Goal: Task Accomplishment & Management: Manage account settings

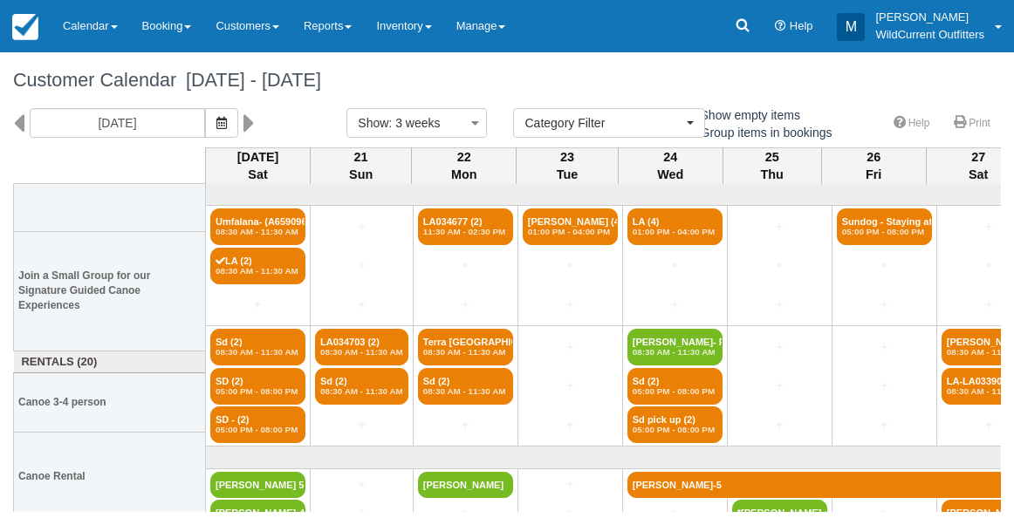
select select
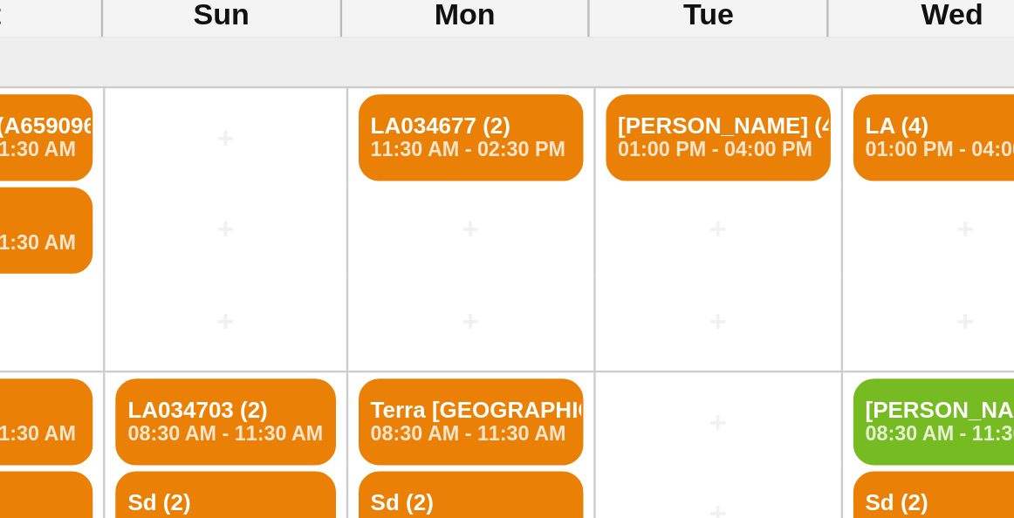
scroll to position [0, 37]
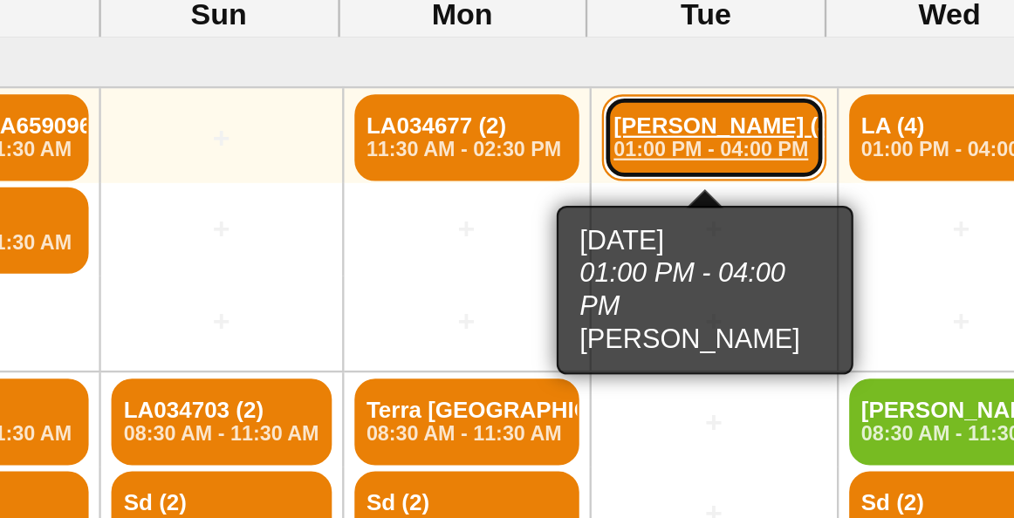
click at [522, 215] on link "Allison Webb (4) 01:00 PM - 04:00 PM" at bounding box center [533, 227] width 95 height 37
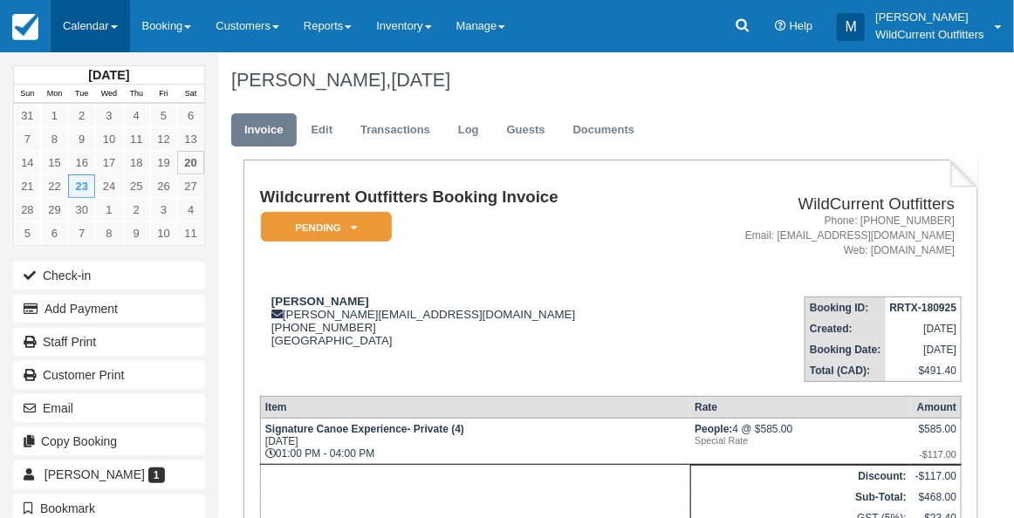
click at [82, 26] on link "Calendar" at bounding box center [90, 26] width 79 height 52
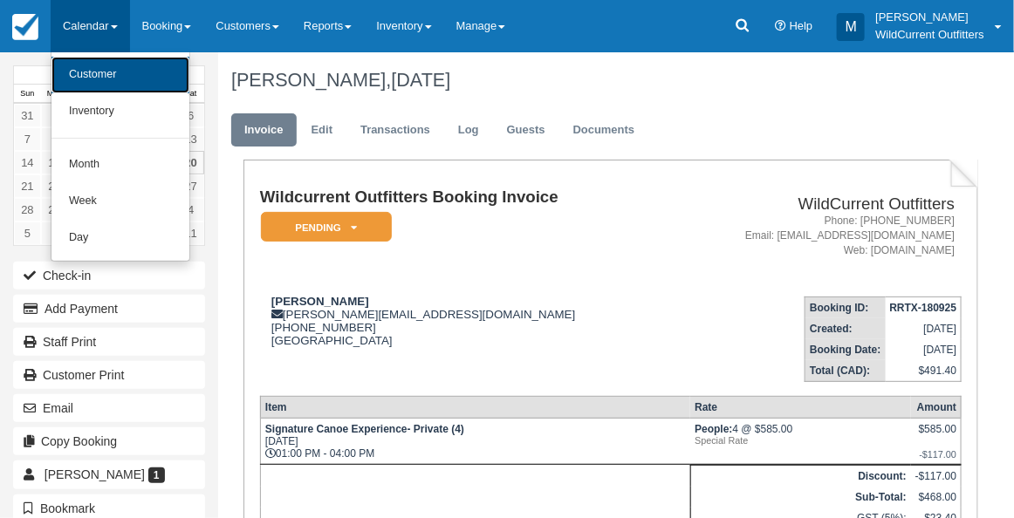
click at [83, 88] on link "Customer" at bounding box center [120, 75] width 138 height 37
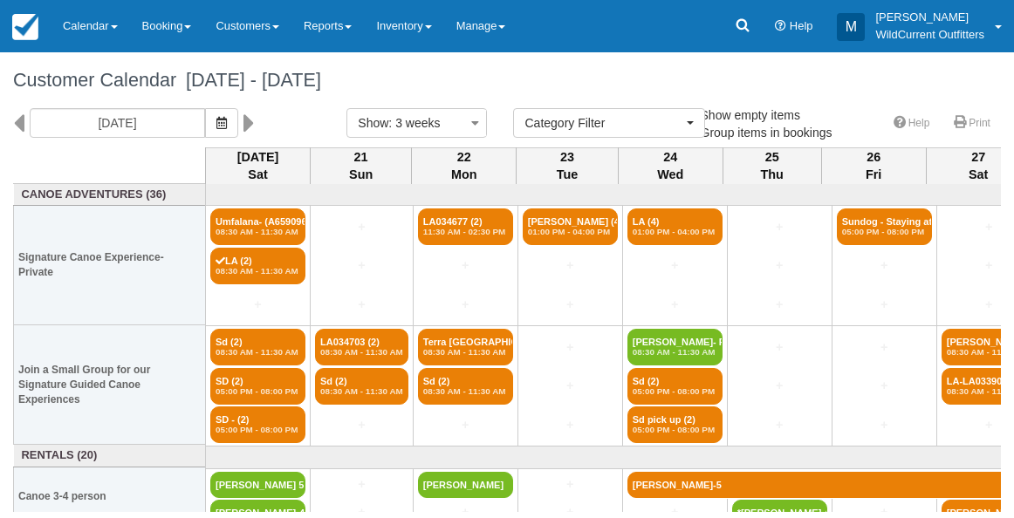
select select
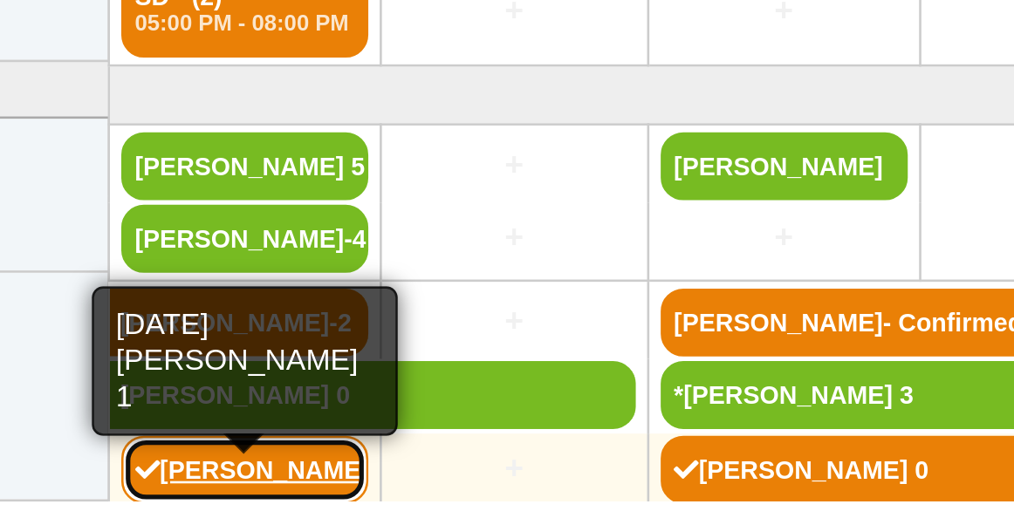
click at [249, 499] on link "[PERSON_NAME] 1" at bounding box center [257, 500] width 95 height 26
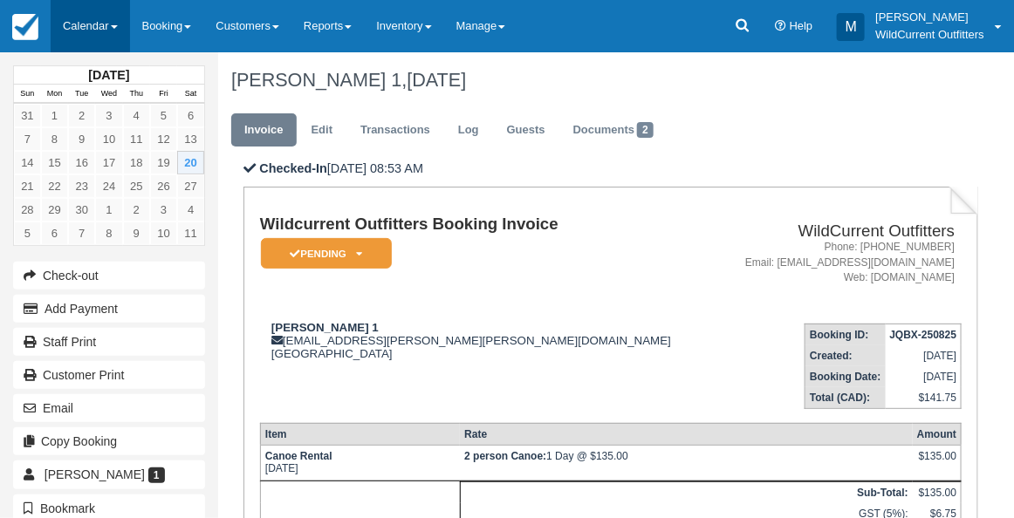
click at [73, 32] on link "Calendar" at bounding box center [90, 26] width 79 height 52
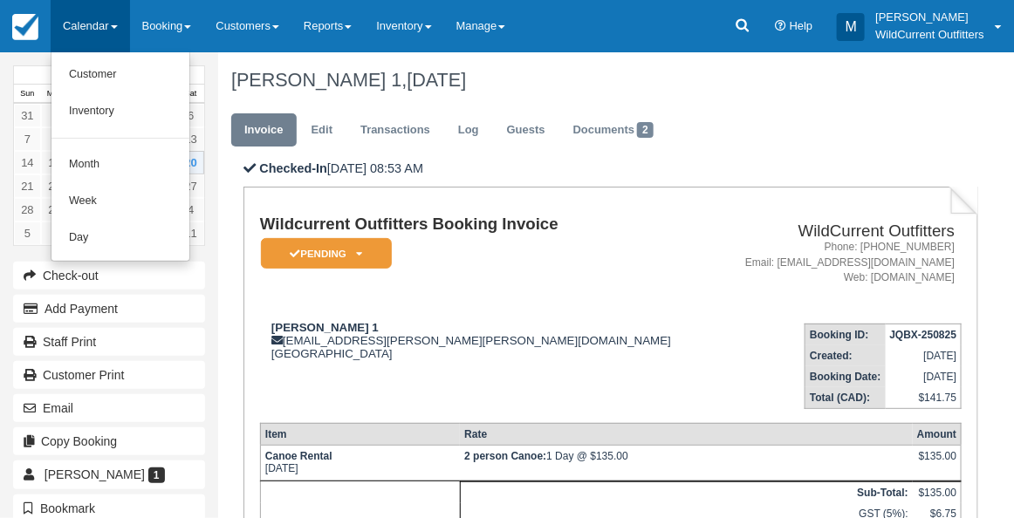
click at [73, 32] on link "Calendar" at bounding box center [90, 26] width 79 height 52
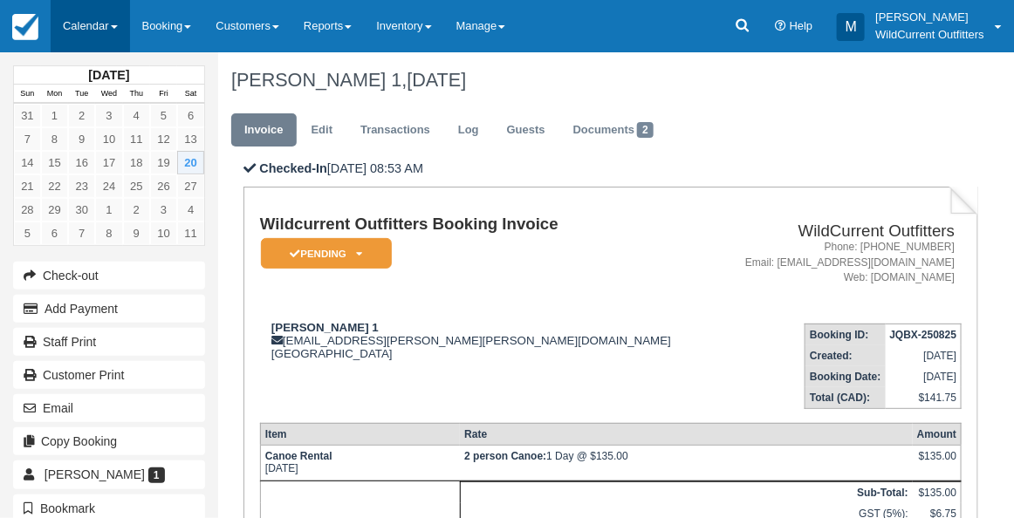
click at [80, 11] on link "Calendar" at bounding box center [90, 26] width 79 height 52
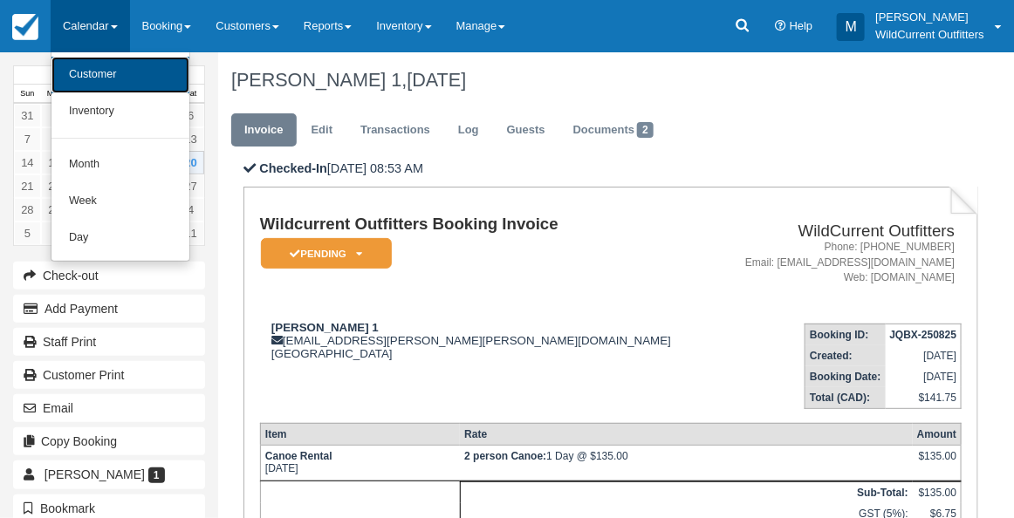
click at [79, 69] on link "Customer" at bounding box center [120, 75] width 138 height 37
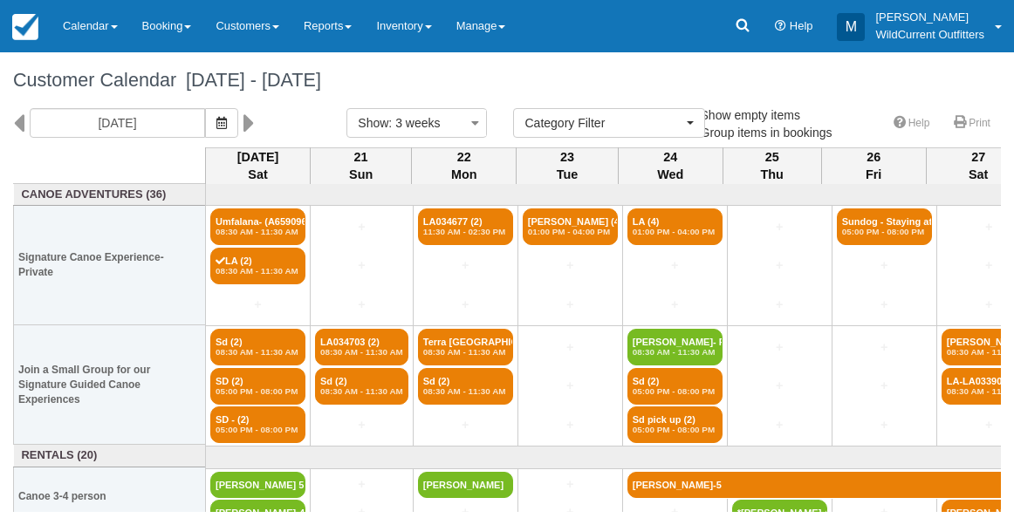
select select
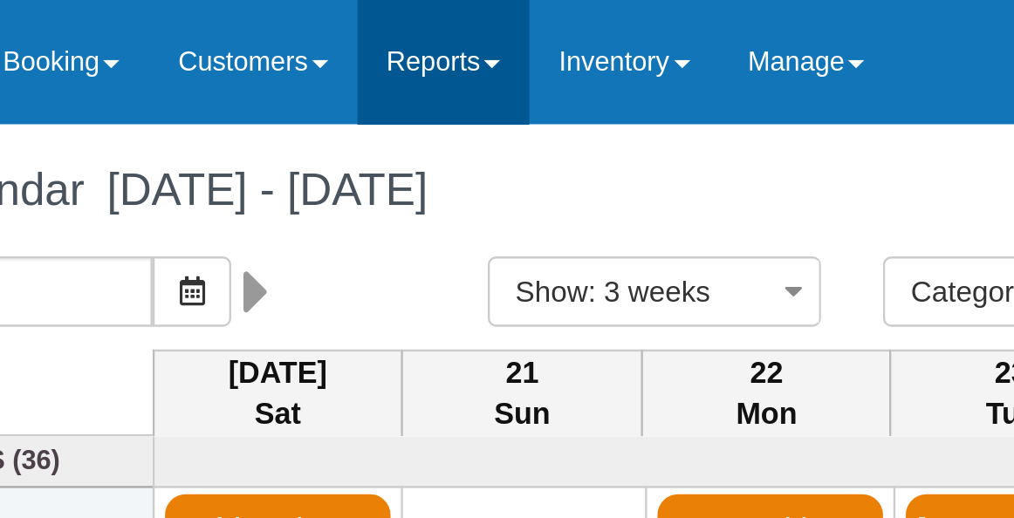
click at [339, 22] on link "Reports" at bounding box center [327, 26] width 72 height 52
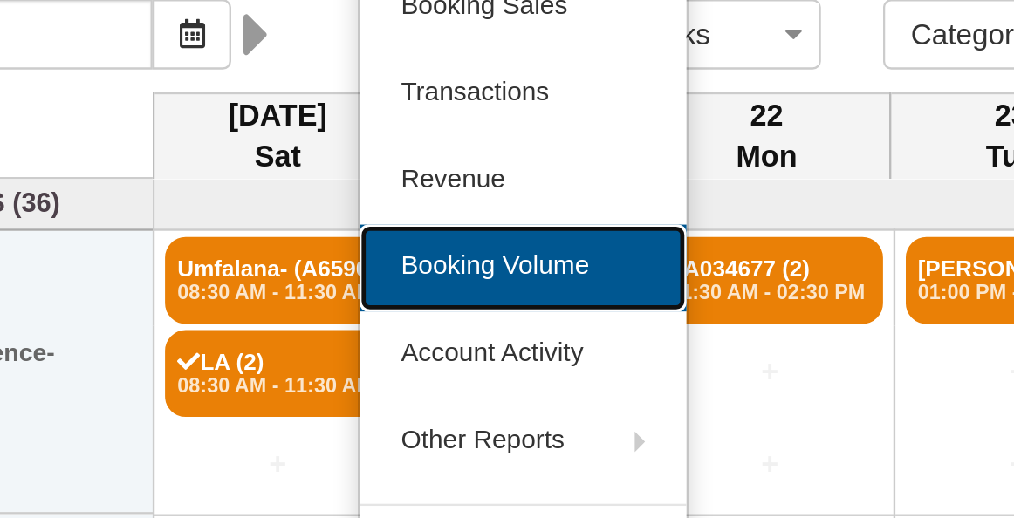
click at [374, 230] on link "Booking Volume" at bounding box center [361, 221] width 138 height 37
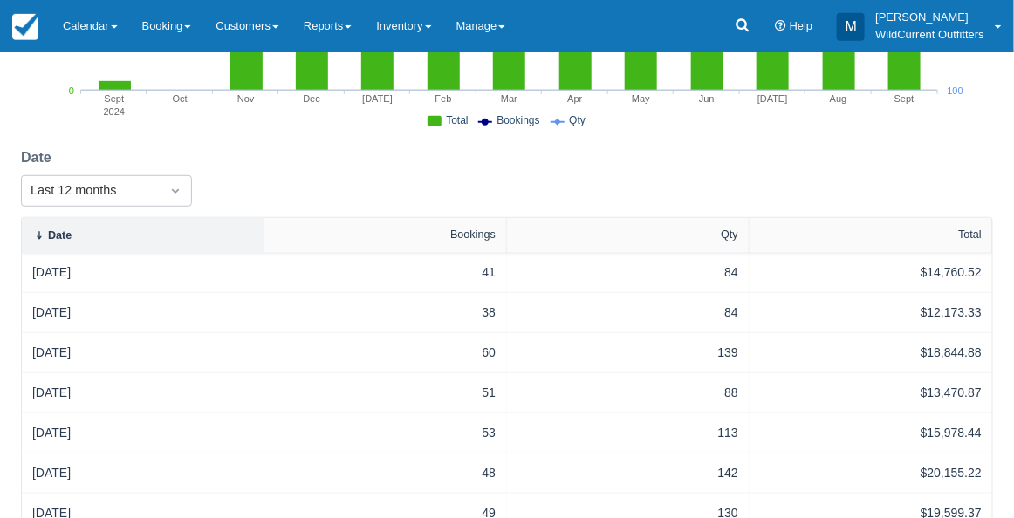
scroll to position [275, 0]
